Goal: Information Seeking & Learning: Learn about a topic

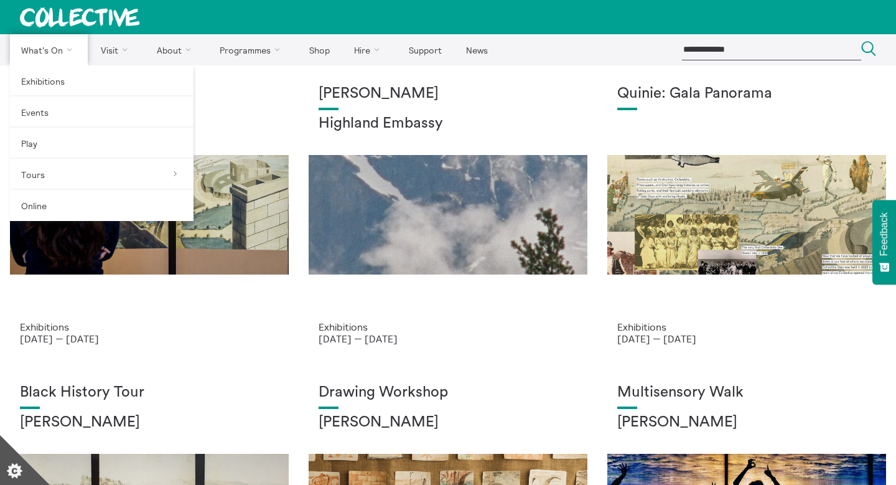
click at [49, 44] on link "What's On" at bounding box center [49, 49] width 78 height 31
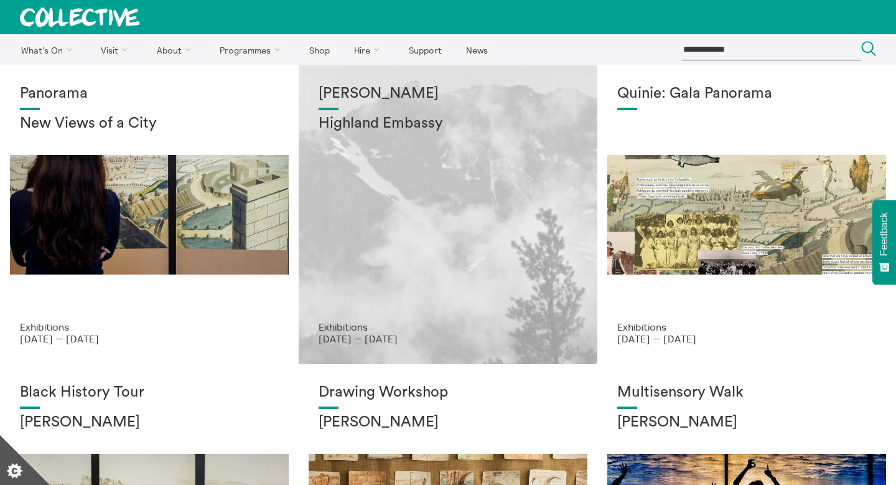
click at [427, 178] on div "Shen Xin Highland Embassy" at bounding box center [447, 203] width 259 height 236
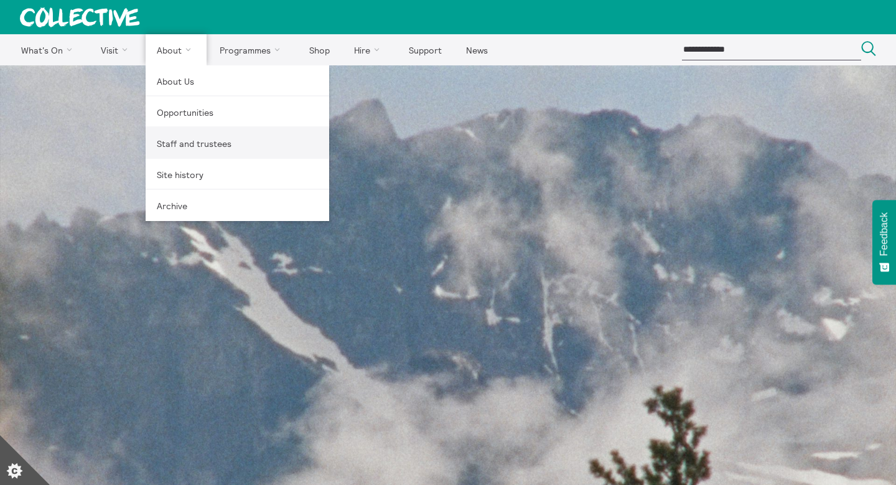
click at [203, 145] on link "Staff and trustees" at bounding box center [237, 143] width 183 height 31
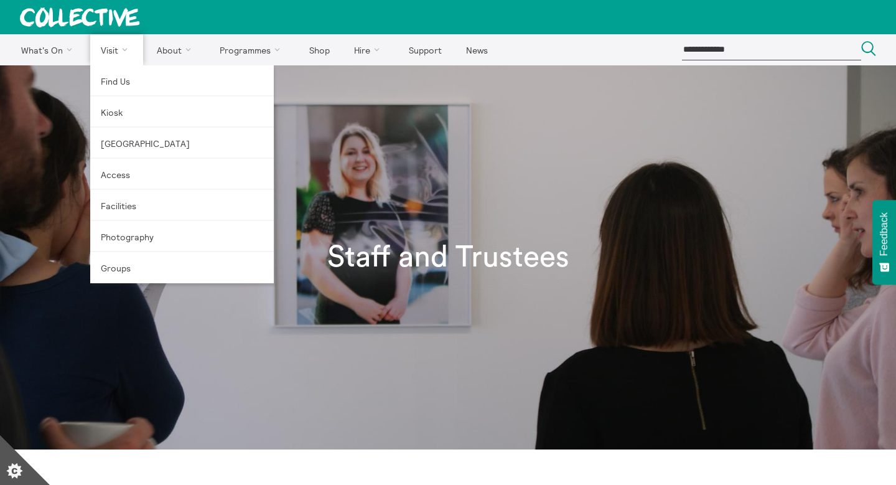
click at [104, 45] on link "Visit" at bounding box center [116, 49] width 53 height 31
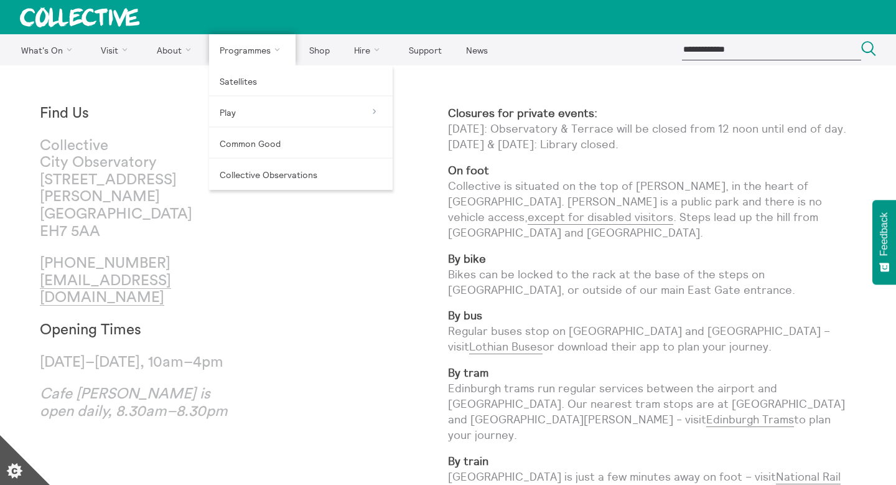
click at [239, 49] on link "Programmes" at bounding box center [252, 49] width 87 height 31
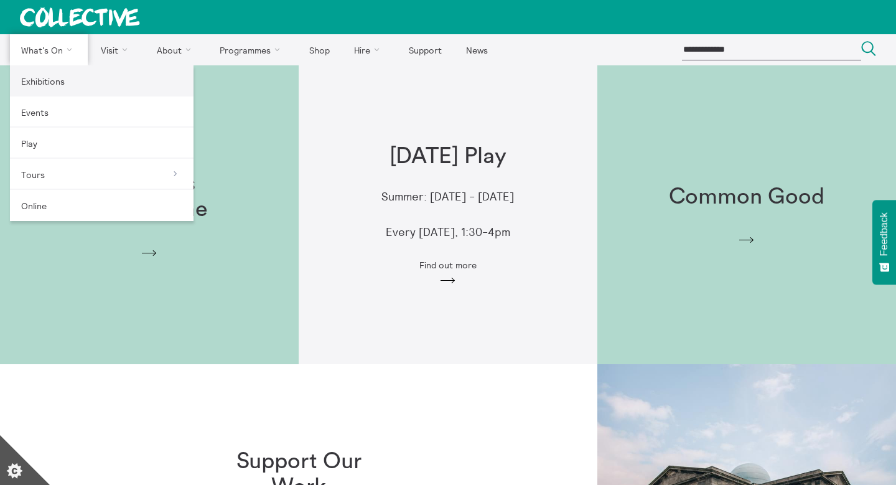
click at [45, 90] on link "Exhibitions" at bounding box center [101, 80] width 183 height 31
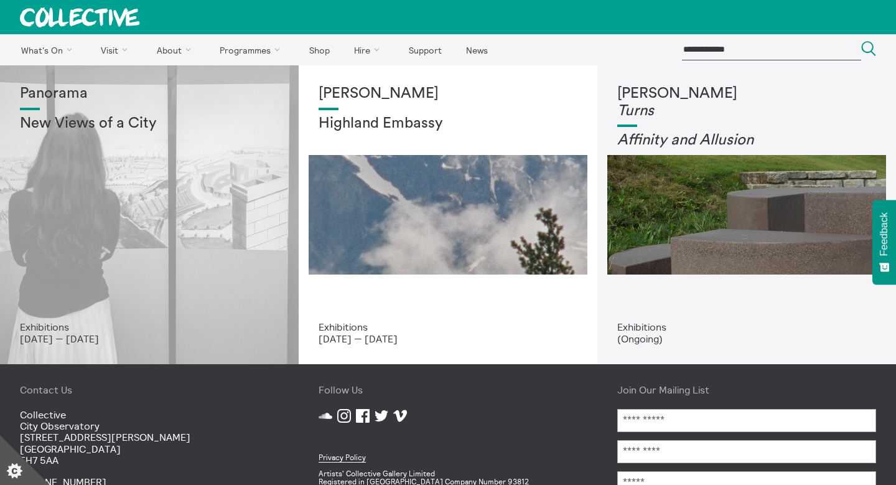
click at [100, 120] on h2 "New Views of a City" at bounding box center [149, 123] width 259 height 17
